Goal: Navigation & Orientation: Find specific page/section

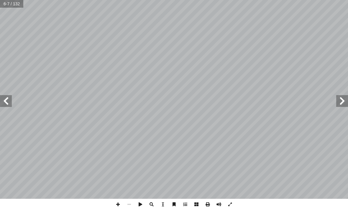
click at [11, 104] on span at bounding box center [6, 101] width 12 height 12
